Goal: Obtain resource: Obtain resource

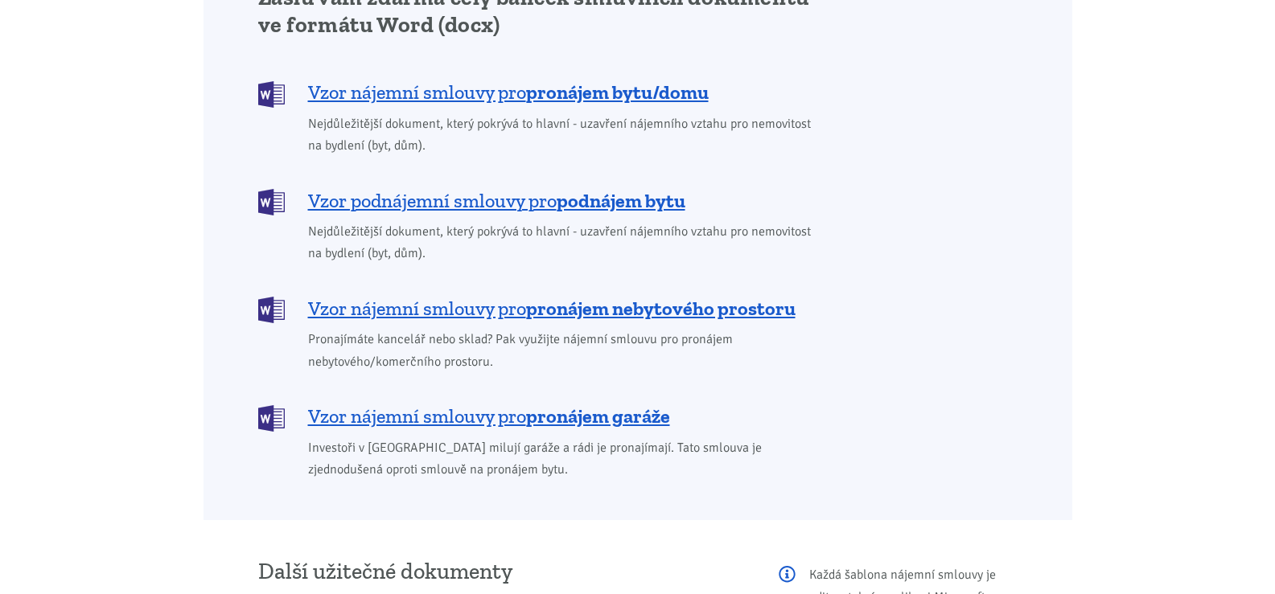
scroll to position [1368, 0]
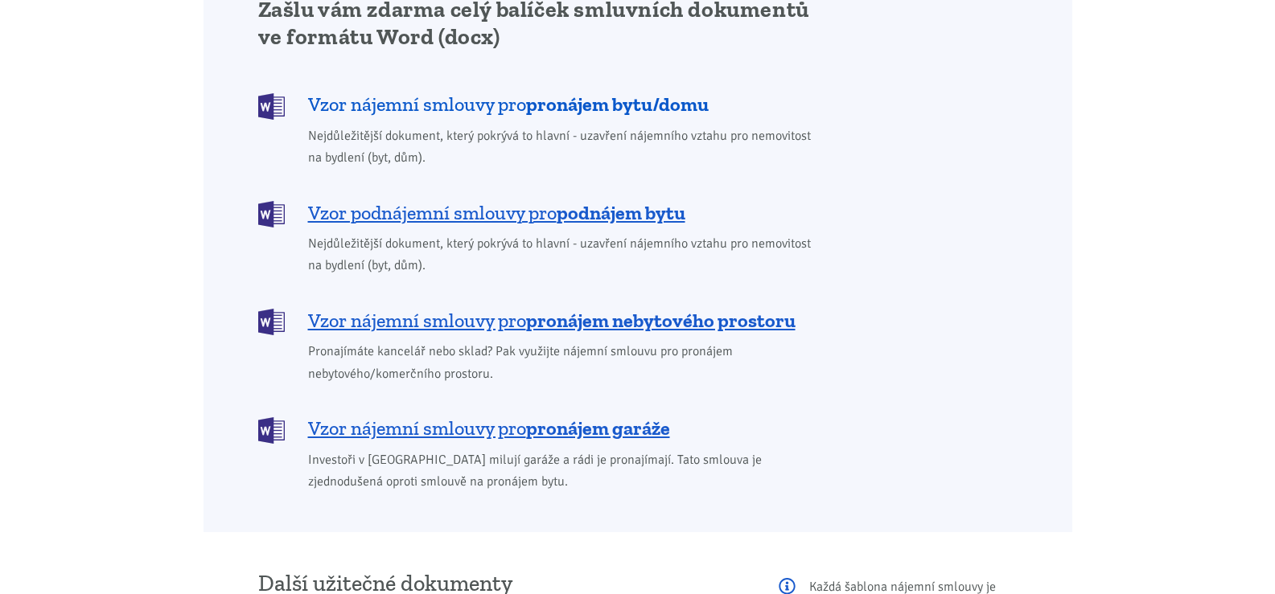
click at [553, 93] on b "pronájem bytu/domu" at bounding box center [617, 104] width 183 height 23
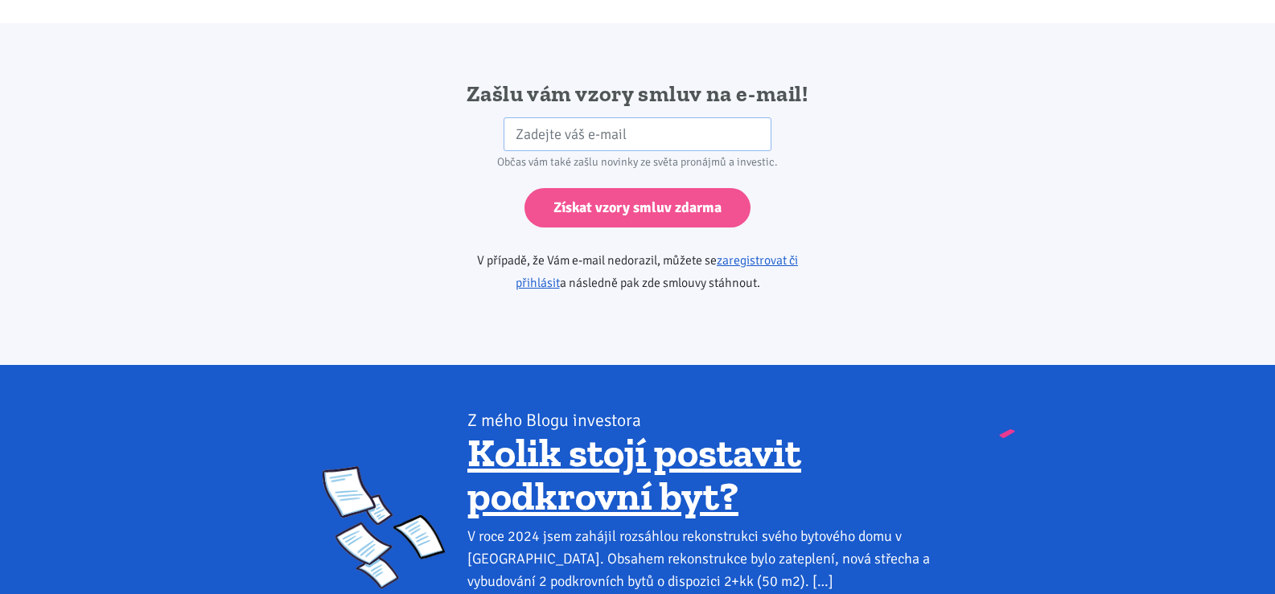
scroll to position [2687, 0]
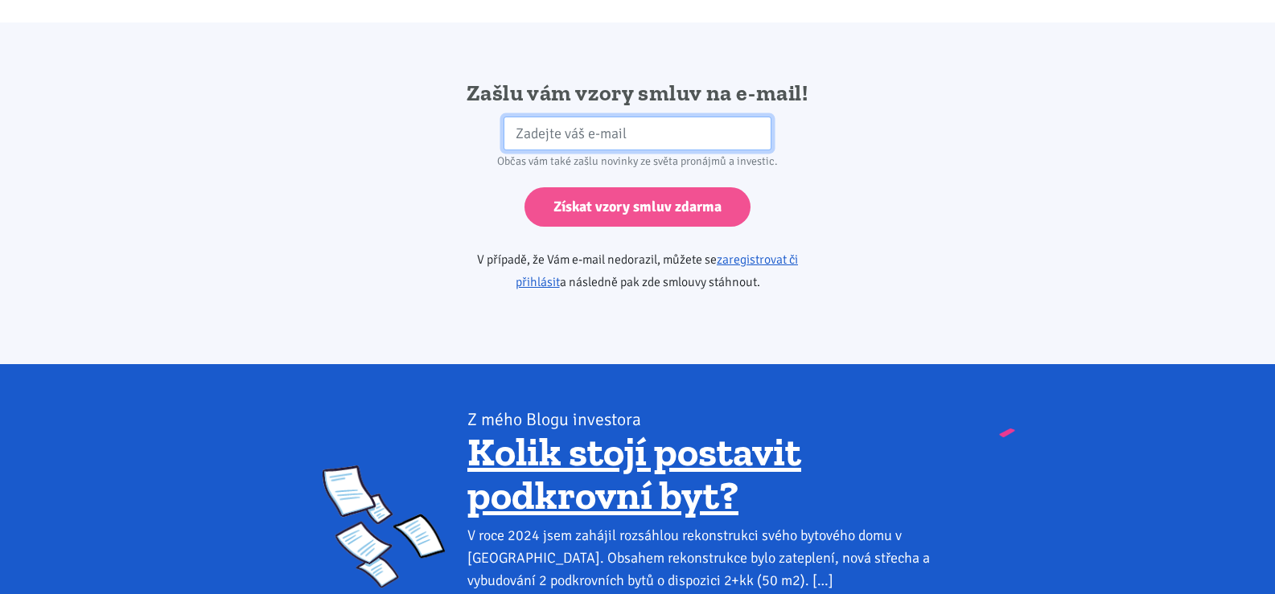
click at [616, 117] on input "email" at bounding box center [638, 134] width 268 height 35
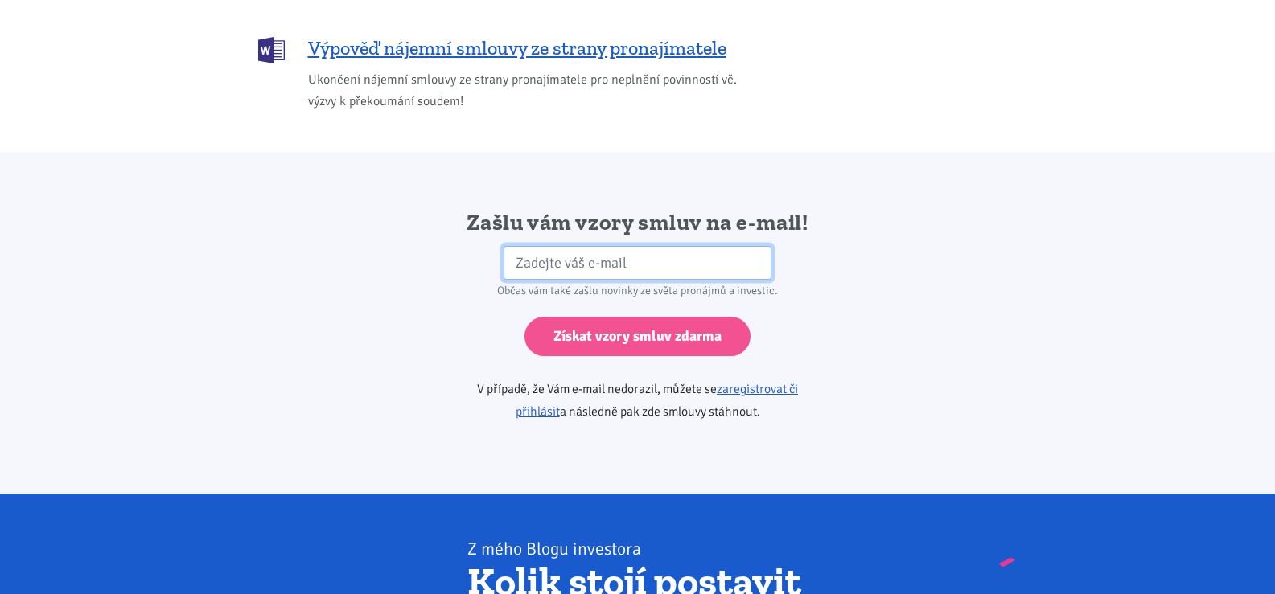
scroll to position [2556, 0]
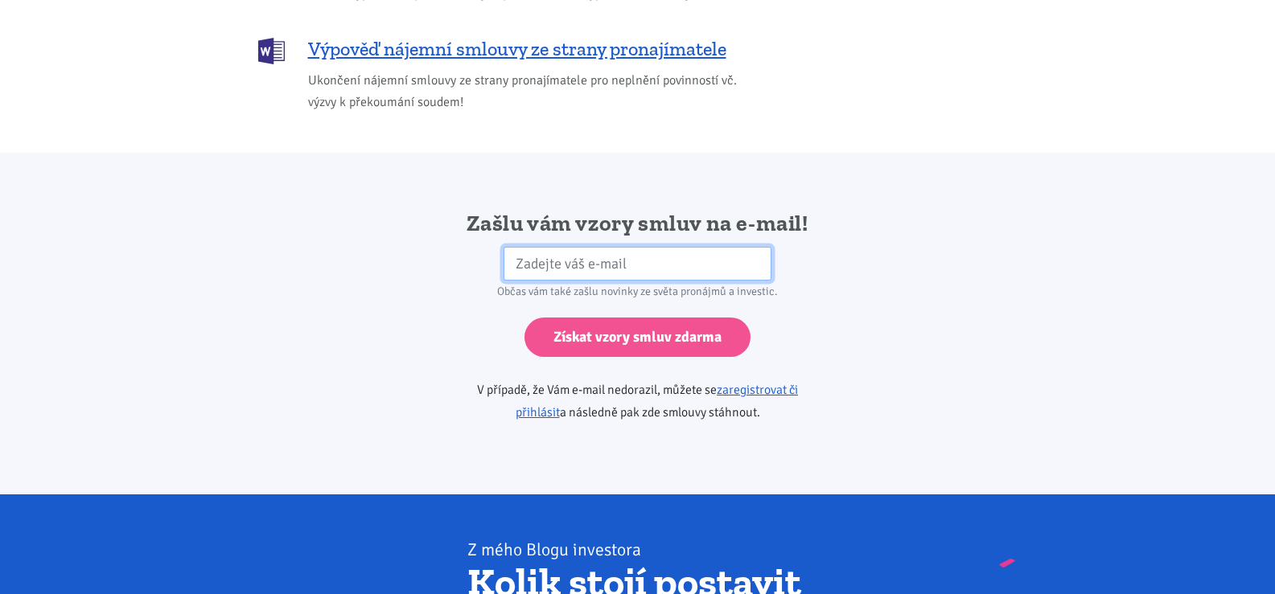
click at [574, 247] on input "email" at bounding box center [638, 264] width 268 height 35
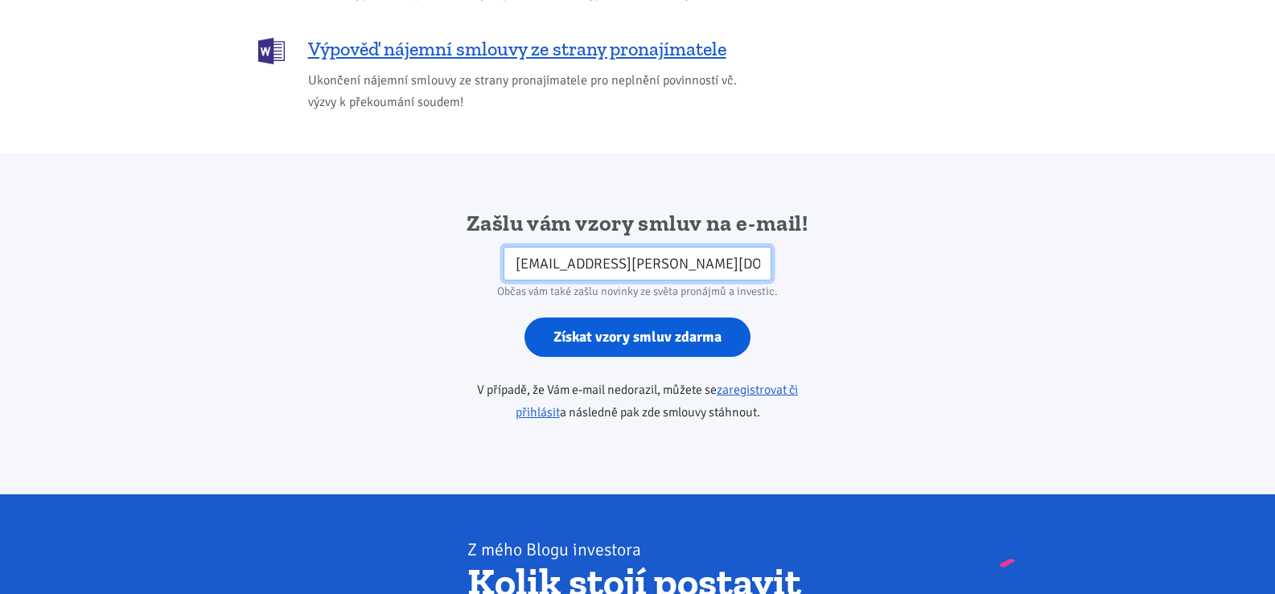
type input "[EMAIL_ADDRESS][PERSON_NAME][DOMAIN_NAME]"
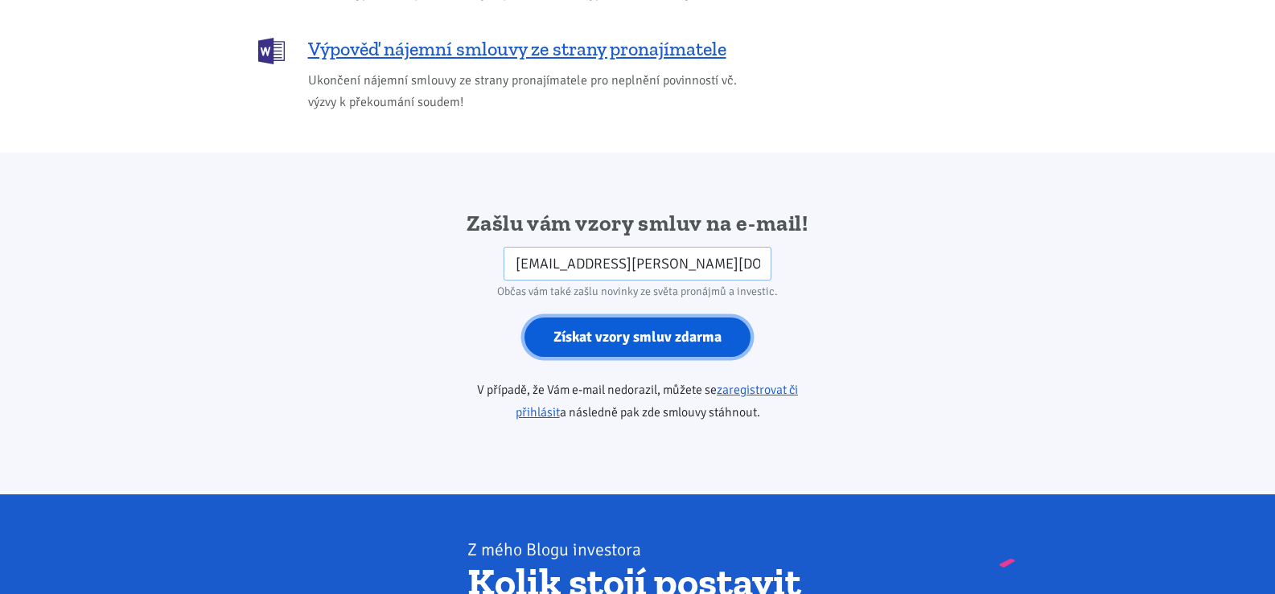
click at [650, 318] on input "Získat vzory smluv zdarma" at bounding box center [637, 337] width 226 height 39
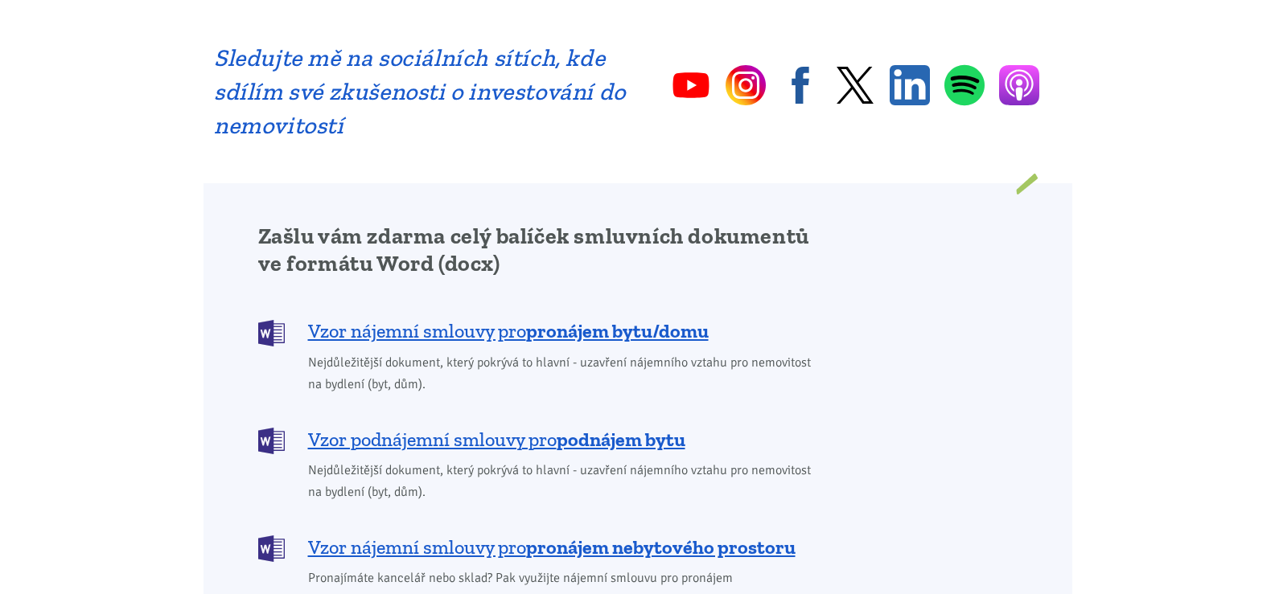
scroll to position [1169, 0]
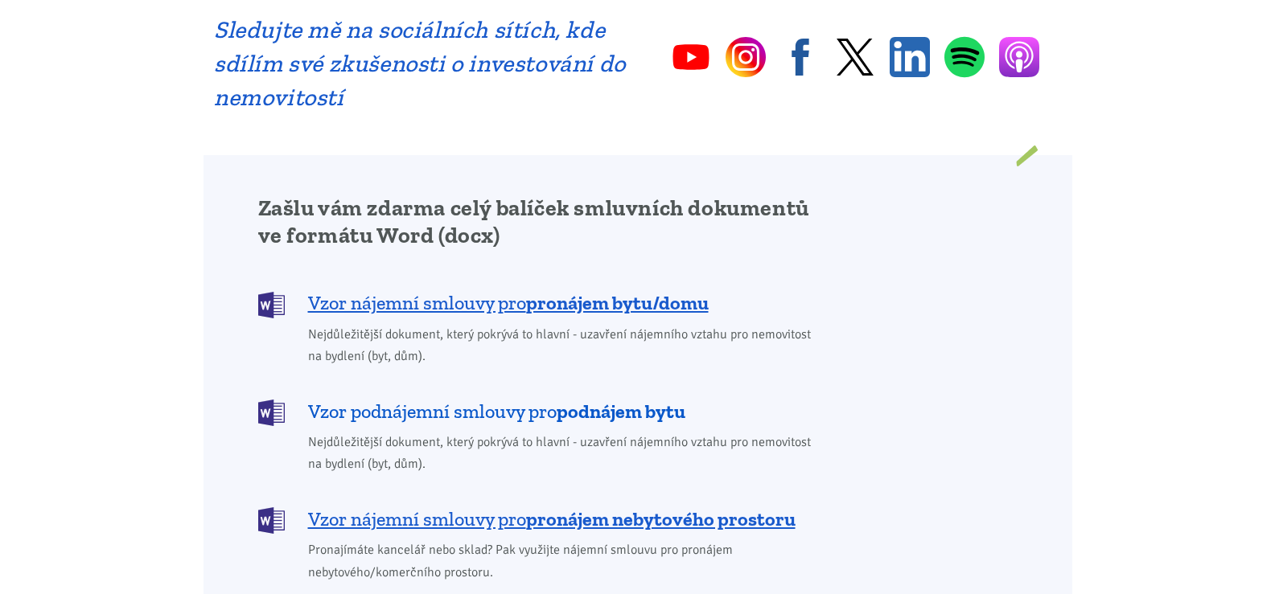
click at [393, 399] on span "Vzor podnájemní smlouvy pro podnájem bytu" at bounding box center [496, 412] width 377 height 26
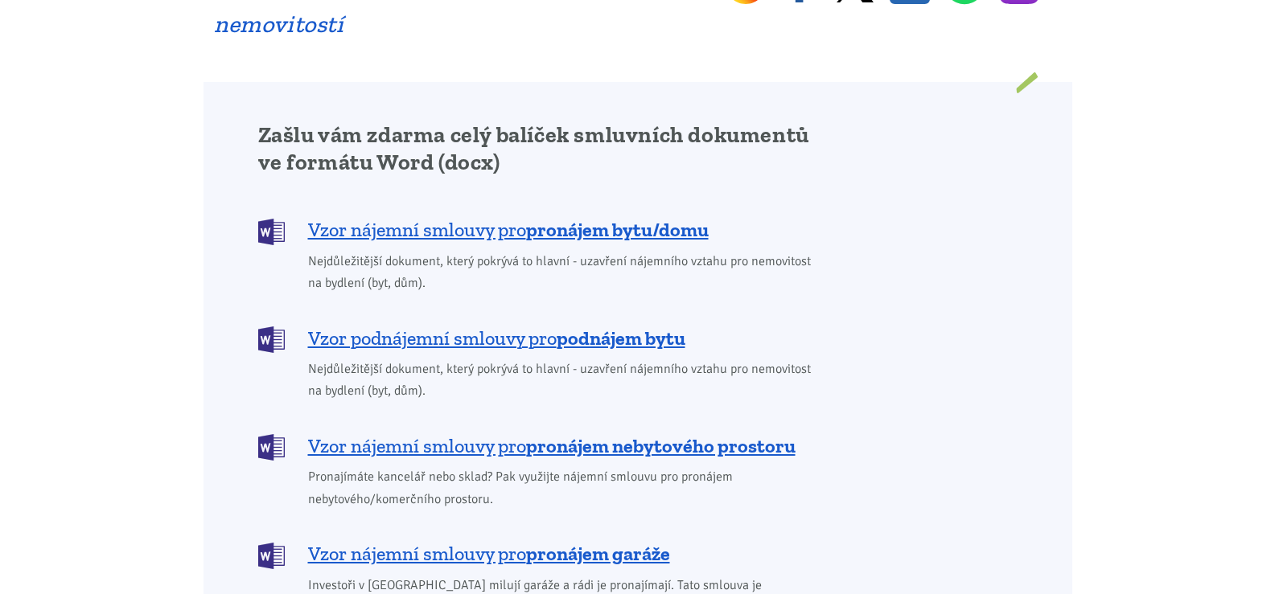
scroll to position [1239, 0]
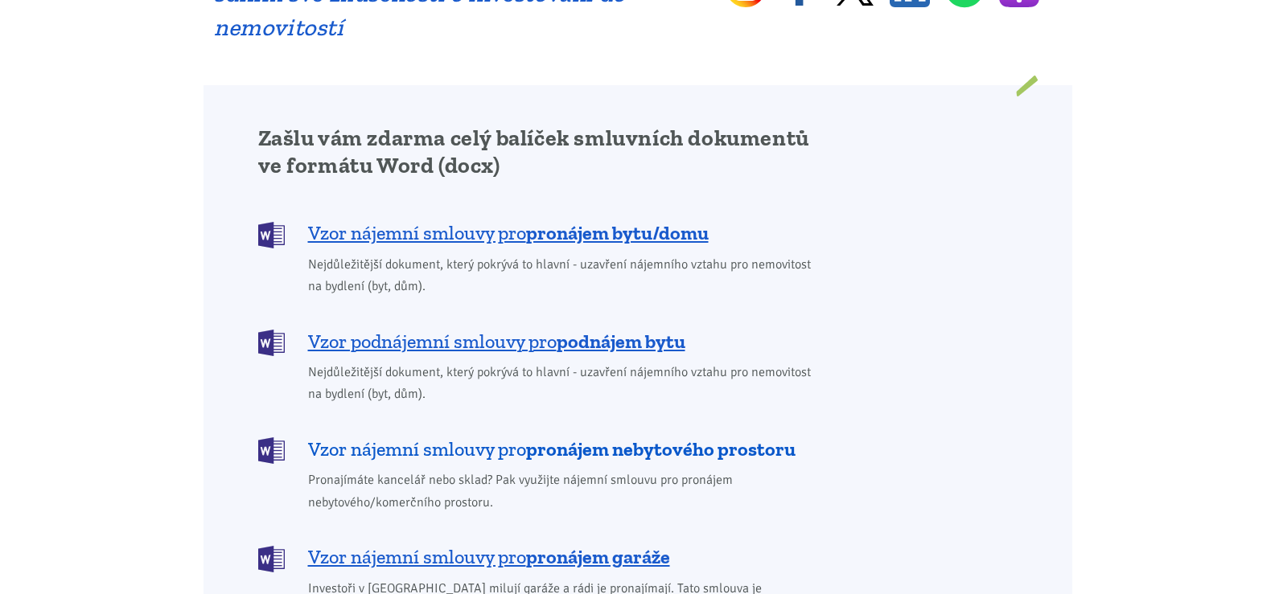
click at [423, 437] on span "Vzor nájemní smlouvy pro pronájem nebytového prostoru" at bounding box center [551, 450] width 487 height 26
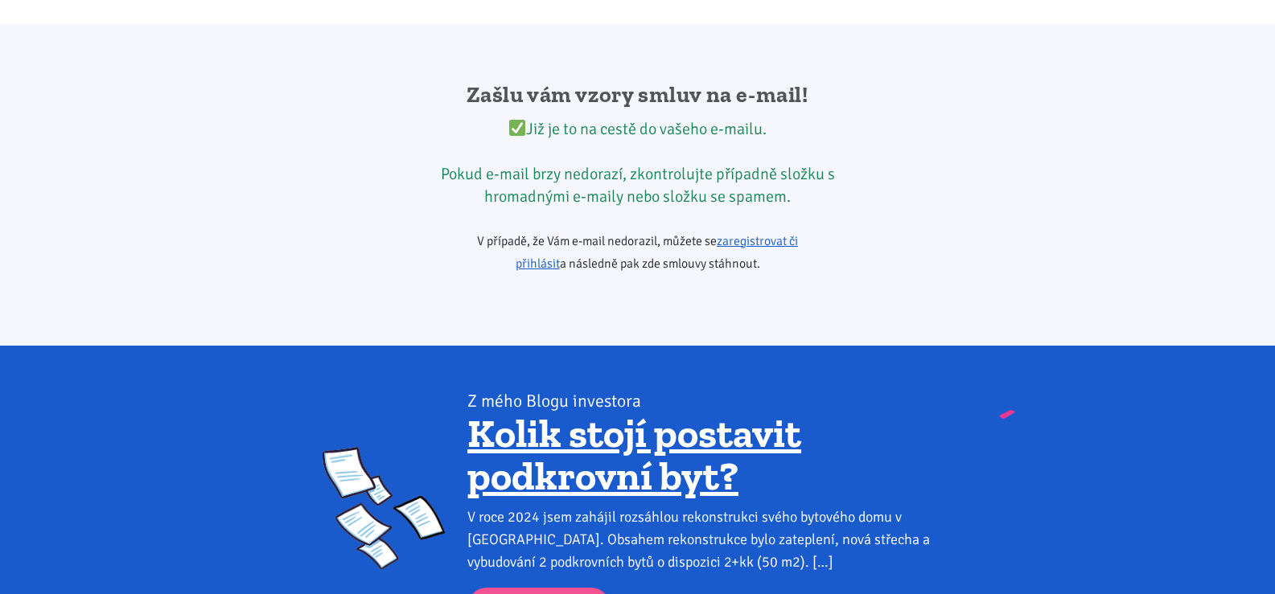
scroll to position [2687, 0]
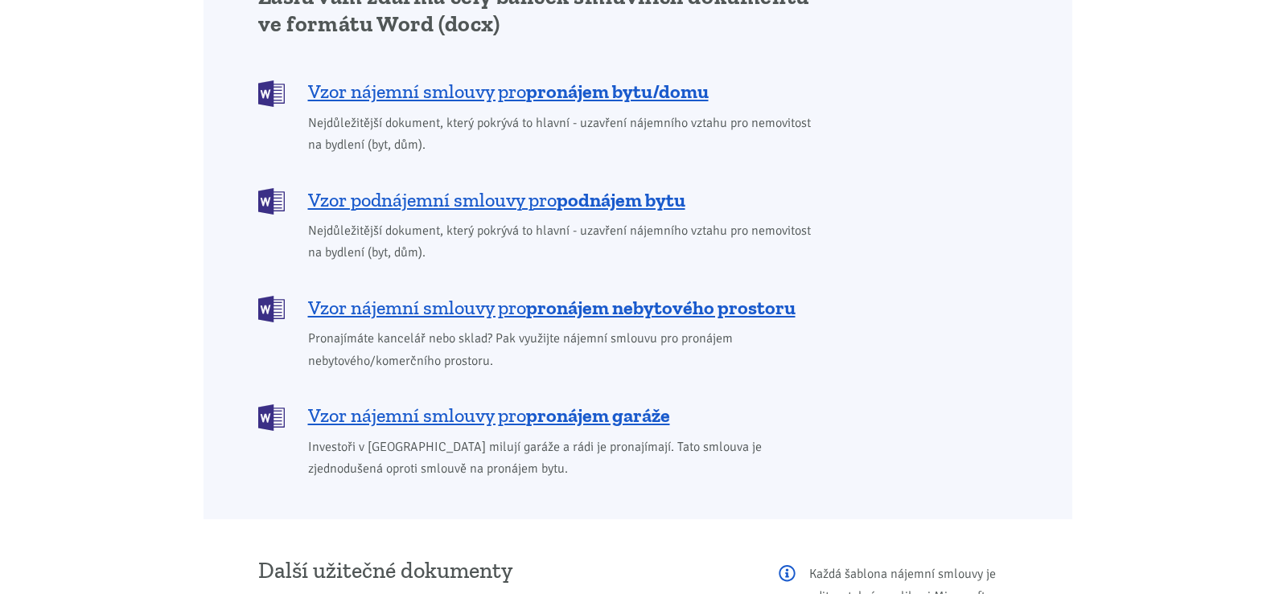
scroll to position [1368, 0]
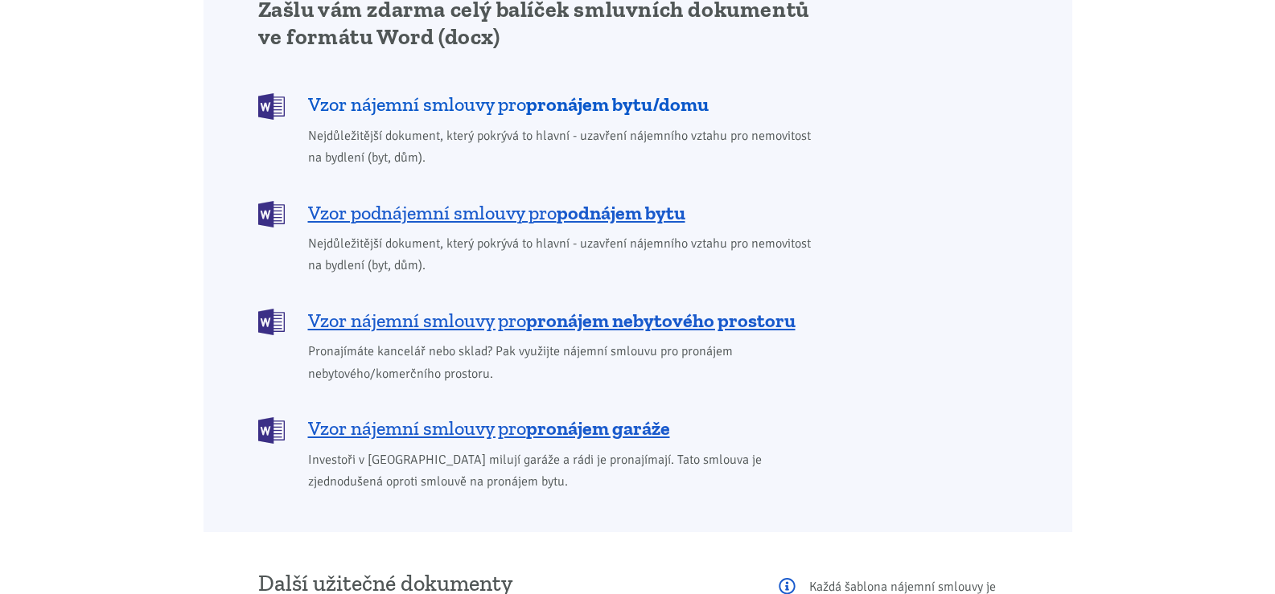
click at [351, 92] on span "Vzor nájemní smlouvy pro pronájem bytu/domu" at bounding box center [508, 105] width 401 height 26
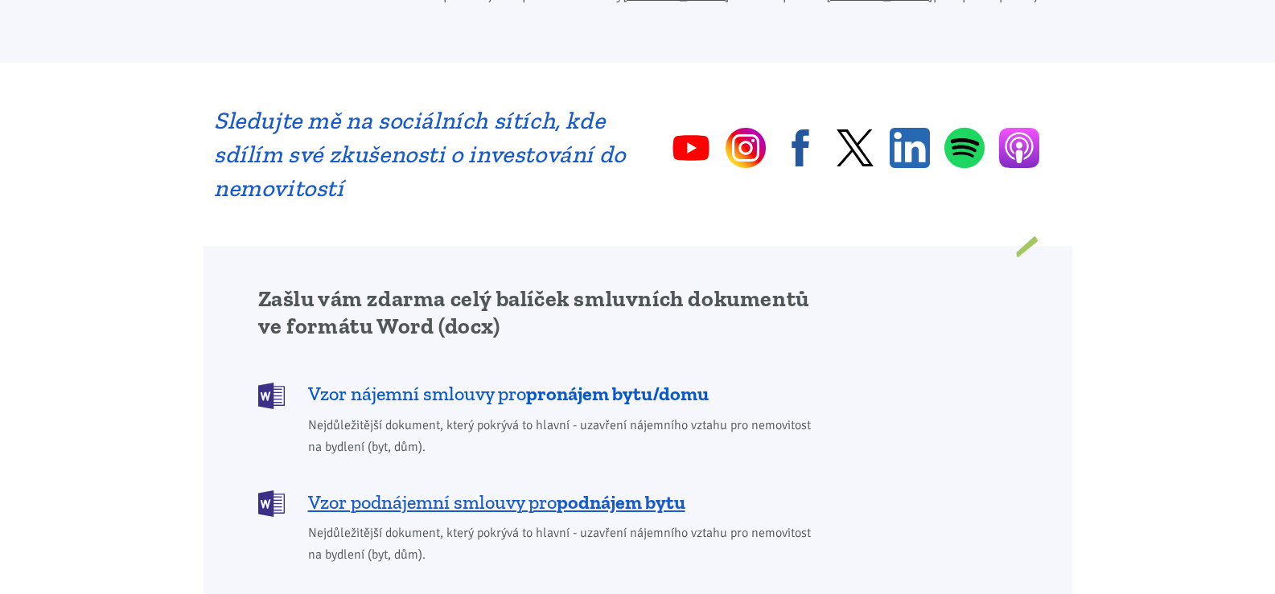
scroll to position [1158, 0]
